Goal: Find specific page/section: Find specific page/section

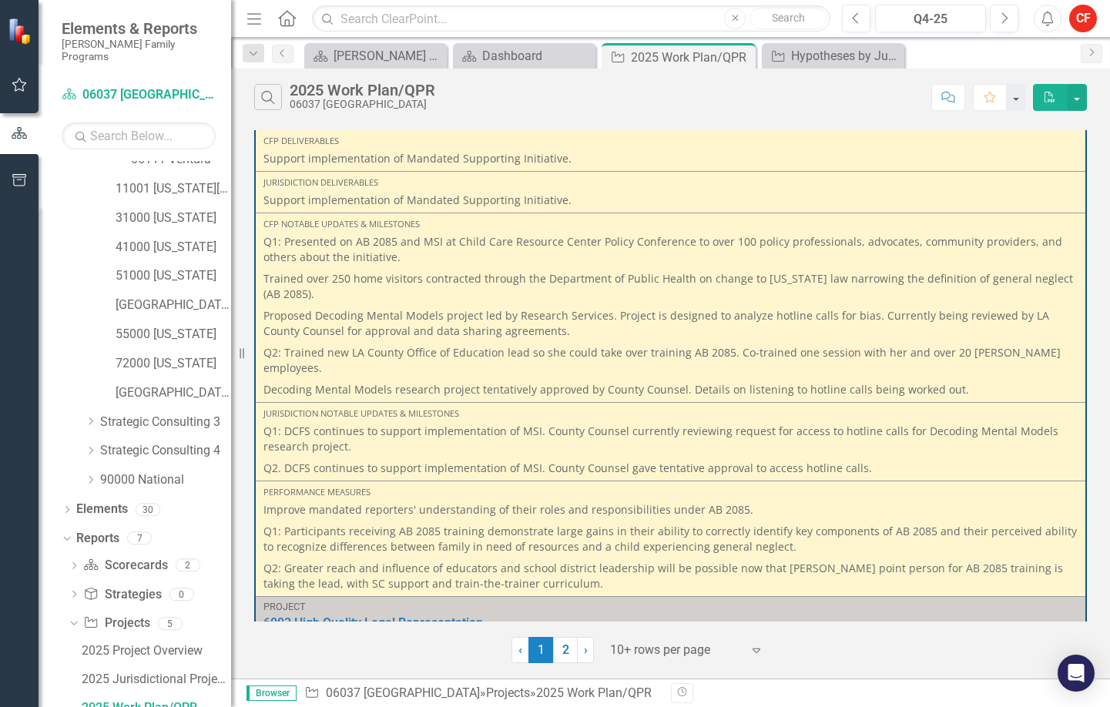
scroll to position [1849, 0]
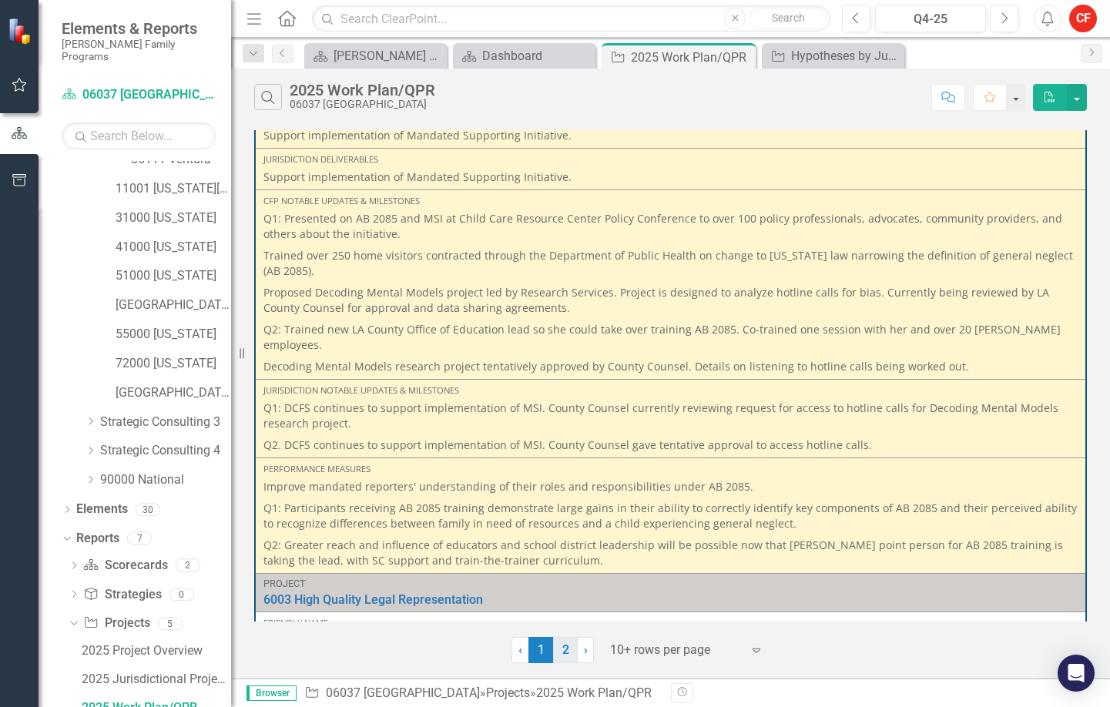
click at [560, 647] on link "2" at bounding box center [565, 650] width 25 height 26
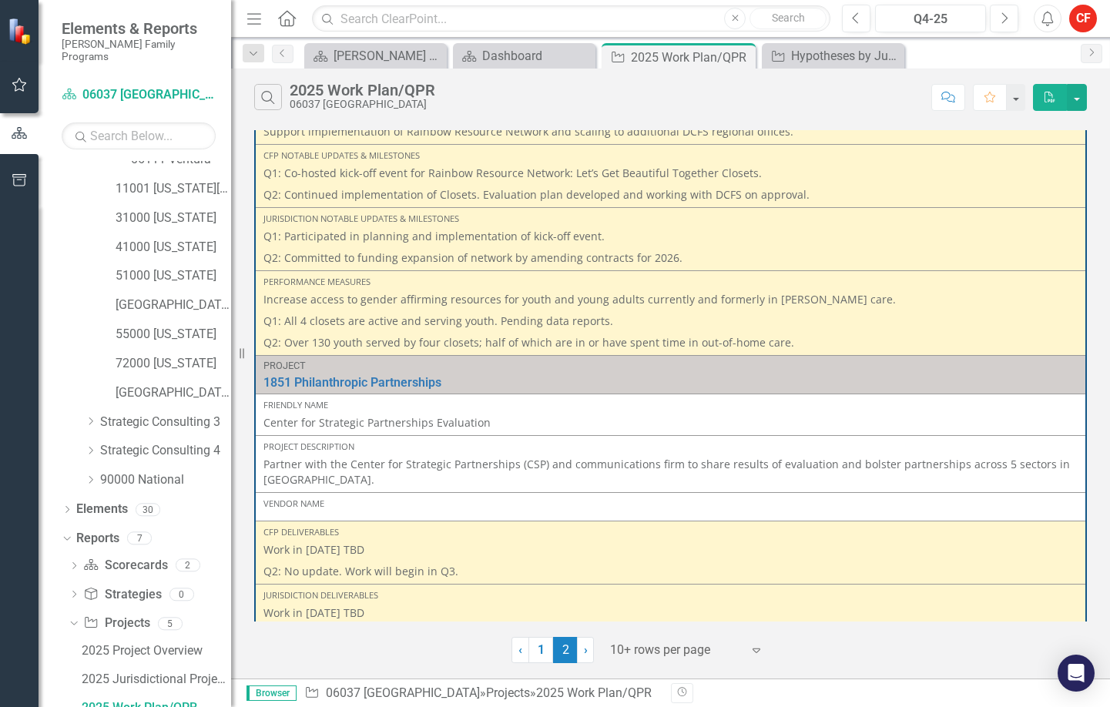
scroll to position [1228, 0]
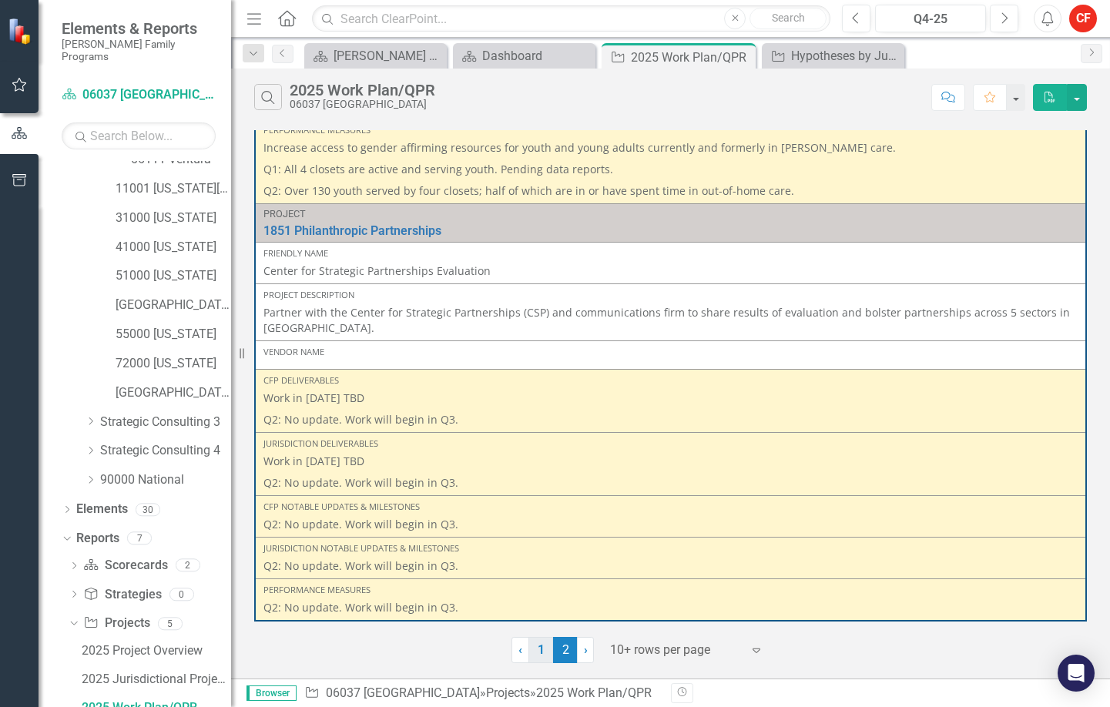
click at [543, 652] on link "1" at bounding box center [541, 650] width 25 height 26
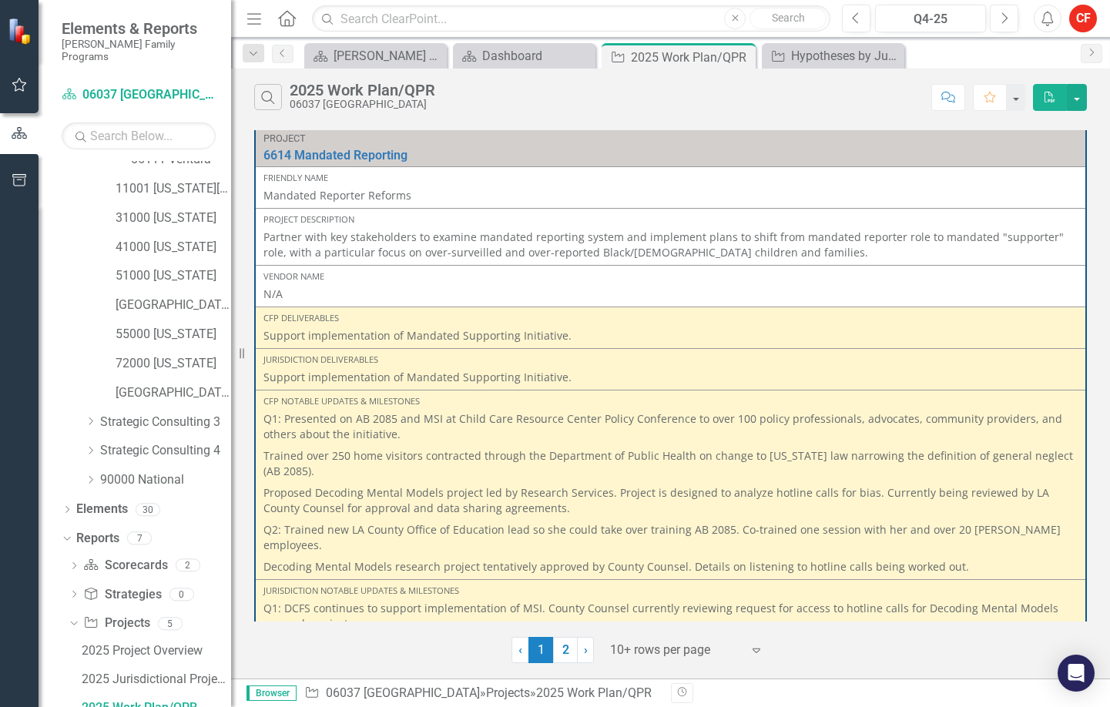
scroll to position [1695, 0]
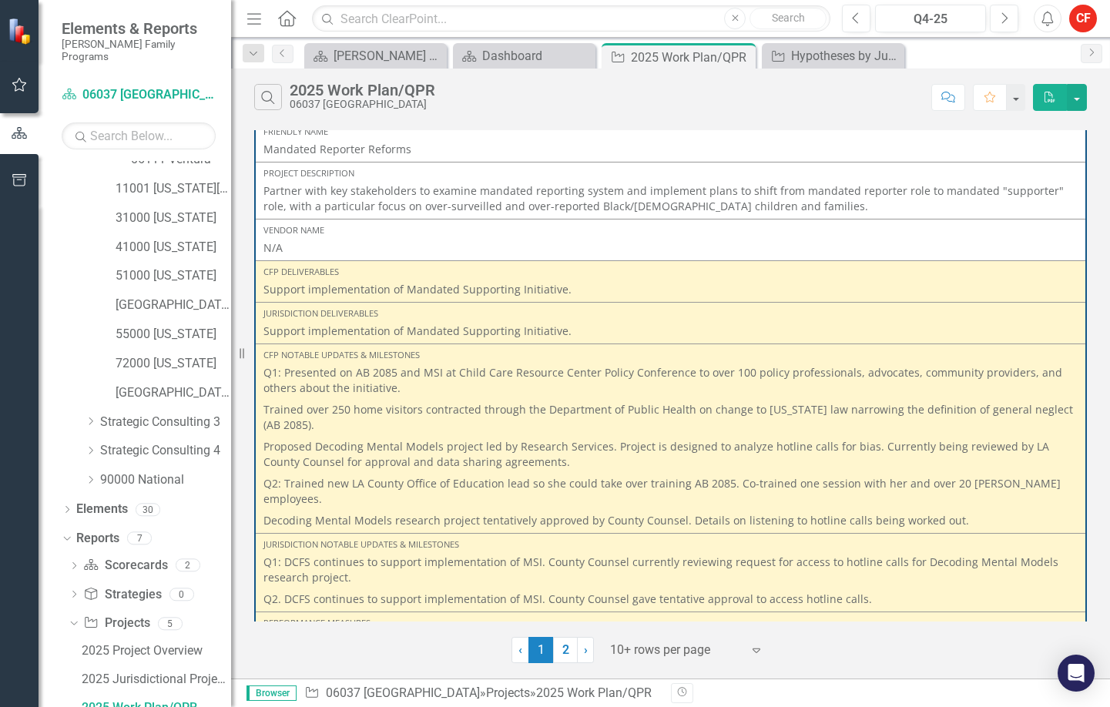
click at [930, 229] on div "Vendor Name" at bounding box center [671, 230] width 815 height 12
click at [574, 213] on p "Partner with key stakeholders to examine mandated reporting system and implemen…" at bounding box center [671, 198] width 815 height 31
click at [617, 207] on p "Partner with key stakeholders to examine mandated reporting system and implemen…" at bounding box center [671, 198] width 815 height 31
click at [852, 49] on div "Hypotheses by Jurisdiction" at bounding box center [836, 55] width 90 height 19
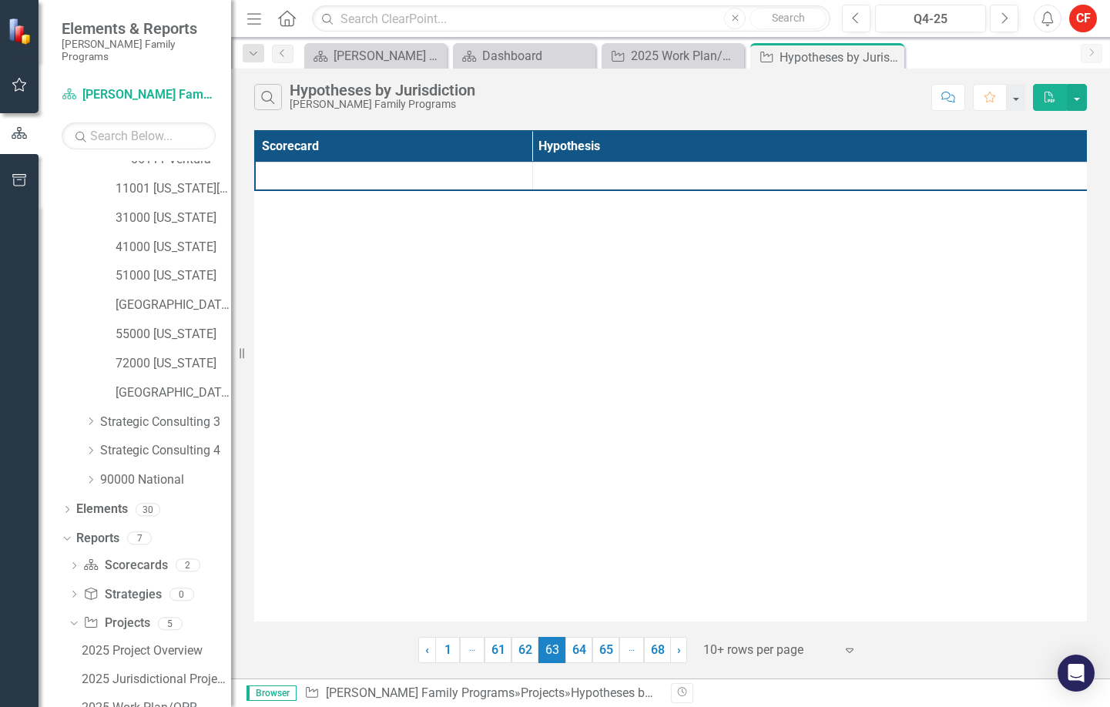
click at [0, 0] on icon "Close" at bounding box center [0, 0] width 0 height 0
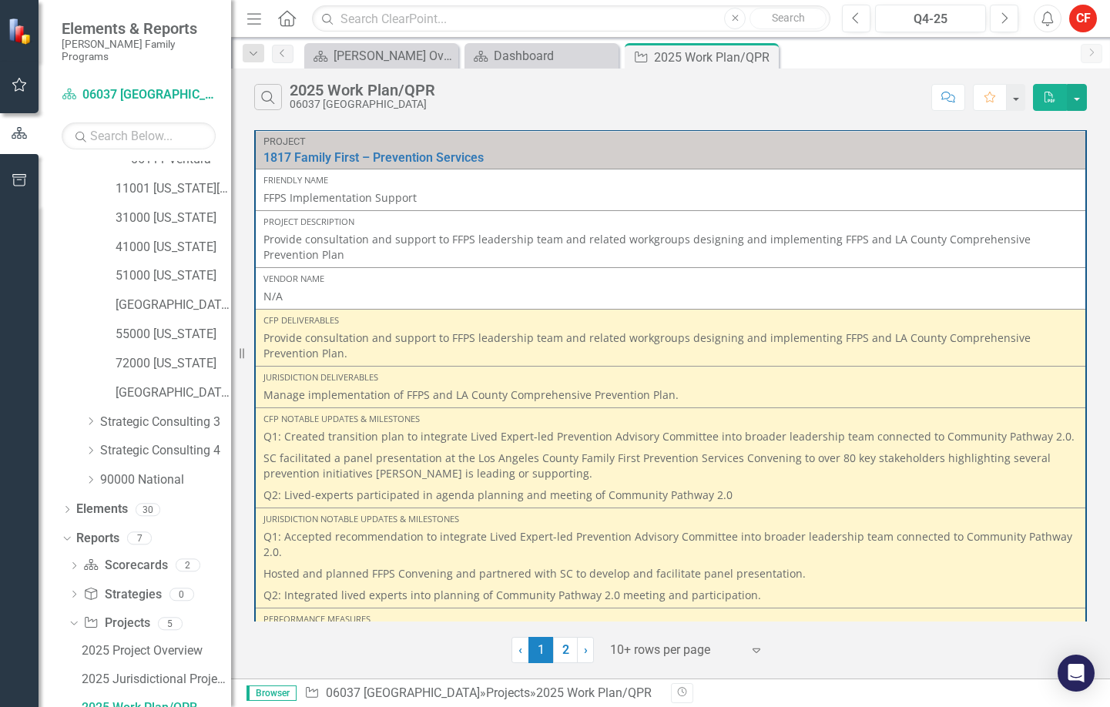
click at [583, 93] on div "Search 2025 Work Plan/QPR 06037 [GEOGRAPHIC_DATA]" at bounding box center [589, 97] width 670 height 26
drag, startPoint x: 583, startPoint y: 93, endPoint x: 582, endPoint y: 104, distance: 10.9
click at [582, 104] on div "Search 2025 Work Plan/QPR 06037 [GEOGRAPHIC_DATA]" at bounding box center [589, 97] width 670 height 26
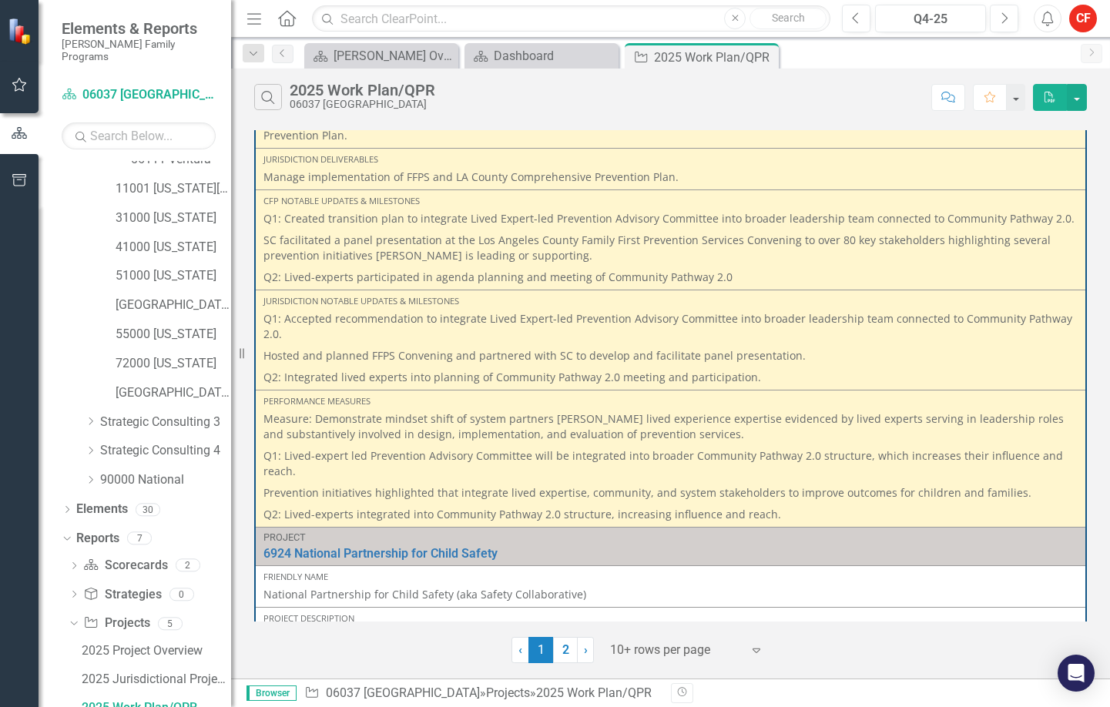
scroll to position [231, 0]
